Goal: Find specific page/section: Find specific page/section

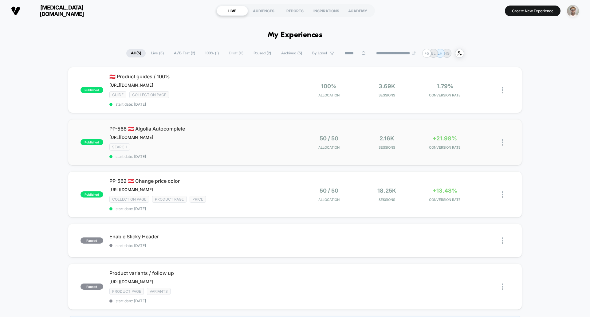
click at [270, 165] on div "published PP-568 🇦🇹 Algolia Autocomplete [URL][DOMAIN_NAME] Click to edit exper…" at bounding box center [295, 142] width 454 height 46
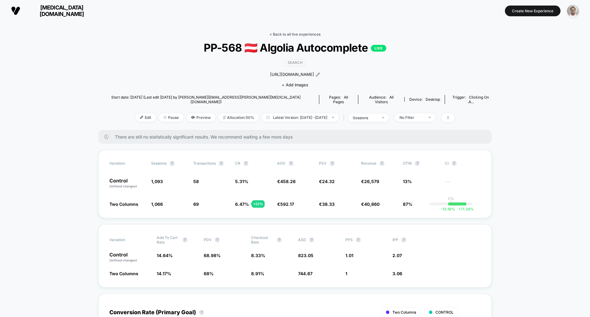
click at [288, 33] on link "< Back to all live experiences" at bounding box center [294, 34] width 51 height 5
